Goal: Go to known website: Access a specific website the user already knows

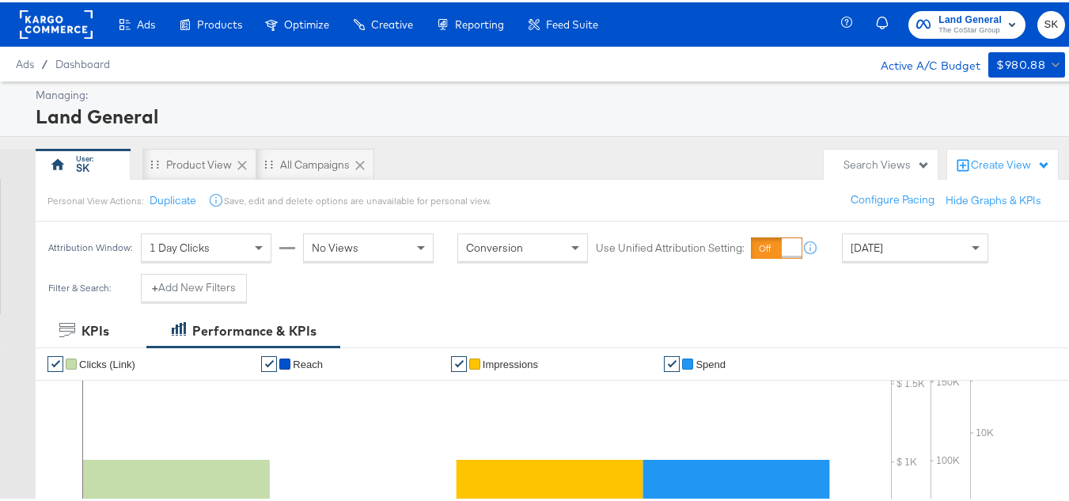
click at [25, 36] on rect at bounding box center [56, 22] width 73 height 28
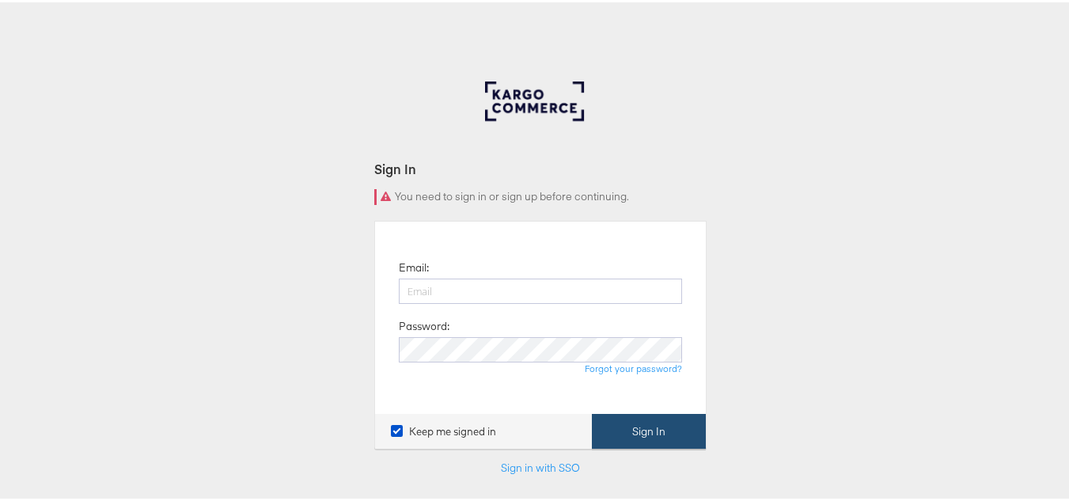
type input "shravan.kumar@kargo.com"
click at [648, 441] on button "Sign In" at bounding box center [649, 430] width 114 height 36
